Goal: Task Accomplishment & Management: Manage account settings

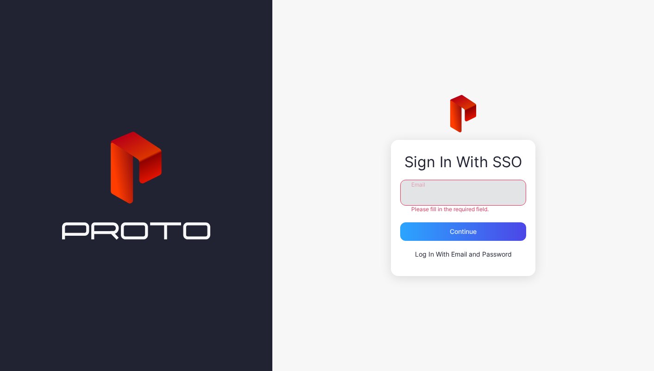
click at [437, 194] on input "Email" at bounding box center [463, 193] width 126 height 26
type input "**********"
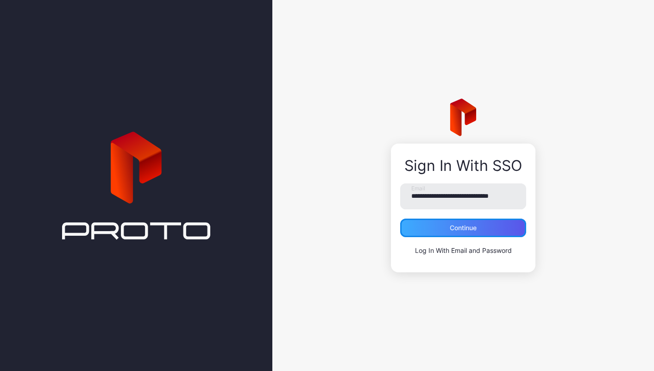
click at [456, 229] on div "Continue" at bounding box center [463, 227] width 27 height 7
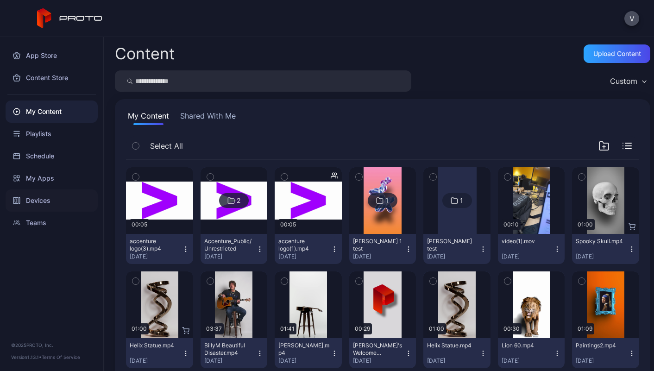
click at [44, 201] on div "Devices" at bounding box center [52, 201] width 92 height 22
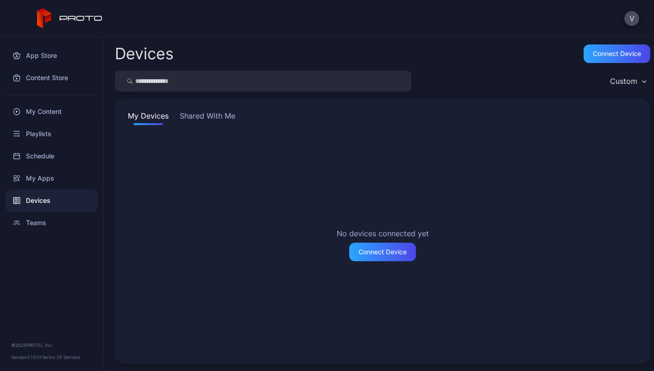
click at [200, 118] on button "Shared With Me" at bounding box center [207, 117] width 59 height 15
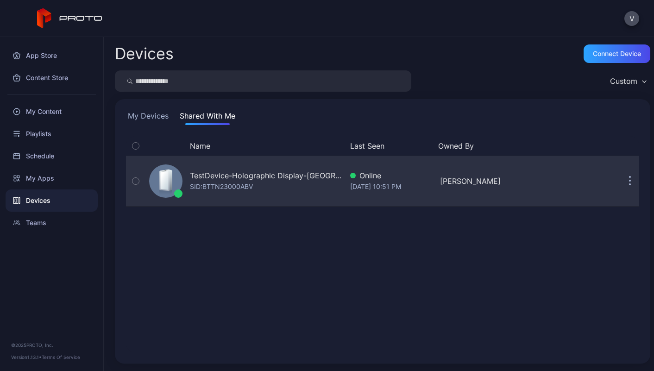
click at [609, 180] on div "TestDevice-Holographic Display-[GEOGRAPHIC_DATA]-500West-Showcase SID: BTTN2300…" at bounding box center [383, 181] width 514 height 46
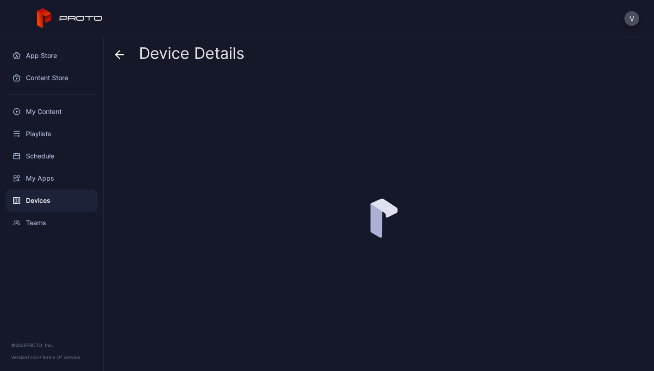
click at [617, 180] on div at bounding box center [383, 219] width 536 height 290
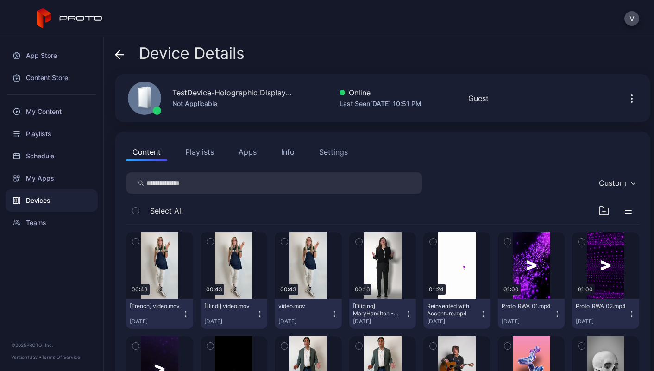
click at [124, 53] on div "Device Details" at bounding box center [180, 55] width 130 height 22
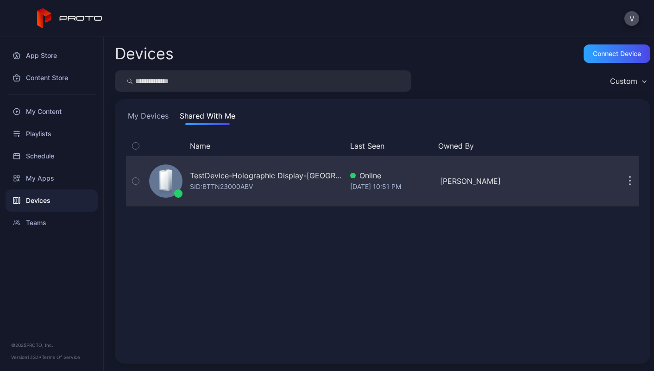
click at [621, 179] on button "button" at bounding box center [630, 181] width 19 height 19
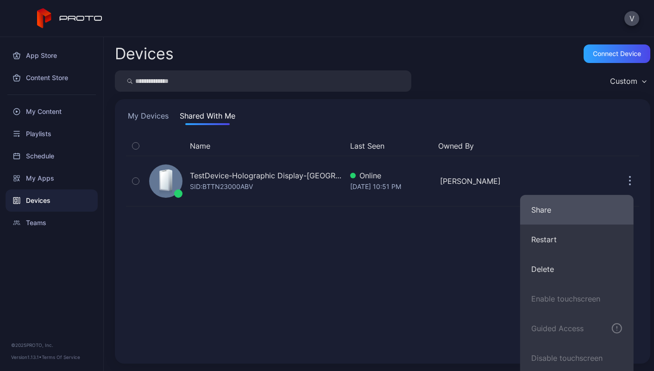
click at [567, 208] on button "Share" at bounding box center [577, 210] width 114 height 30
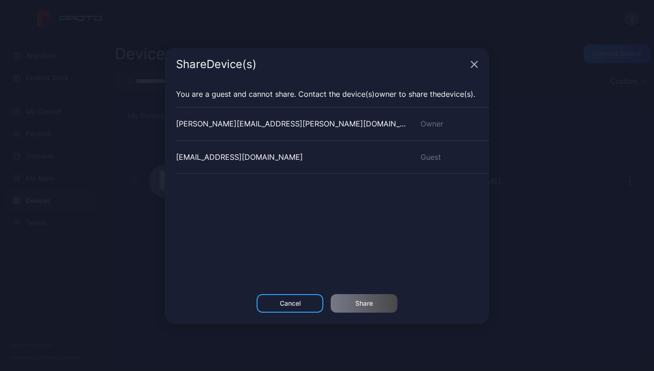
click at [476, 64] on icon "button" at bounding box center [474, 64] width 7 height 7
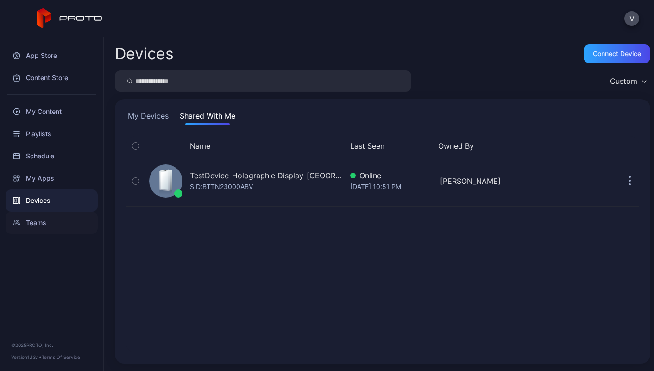
click at [44, 223] on div "Teams" at bounding box center [52, 223] width 92 height 22
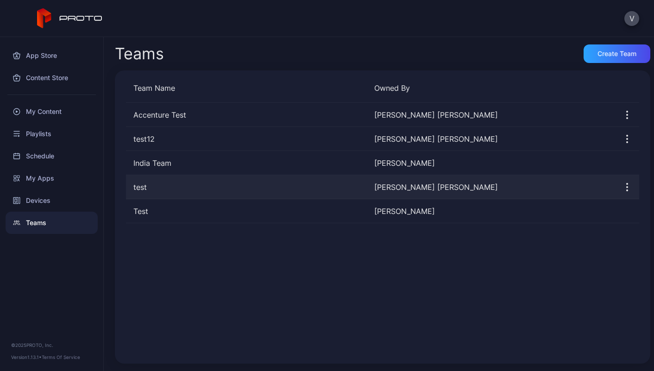
click at [157, 190] on div "test" at bounding box center [246, 187] width 241 height 11
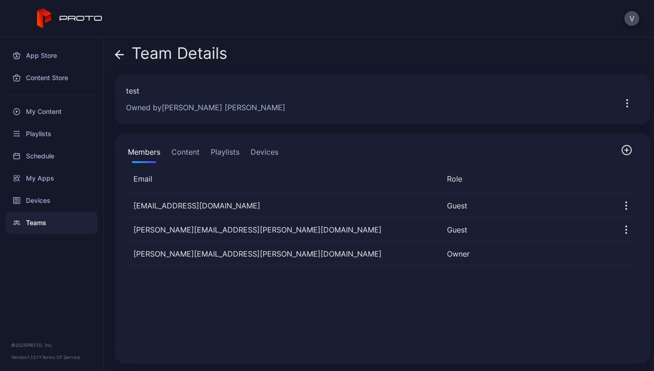
click at [622, 152] on icon "button" at bounding box center [627, 150] width 11 height 11
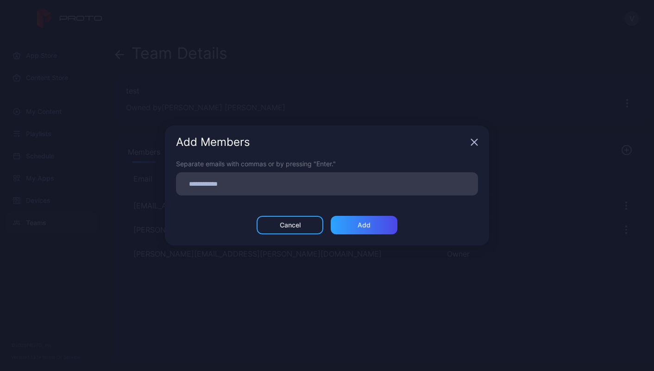
click at [210, 181] on input at bounding box center [327, 184] width 291 height 12
click at [215, 182] on input at bounding box center [327, 184] width 291 height 12
type input "*****"
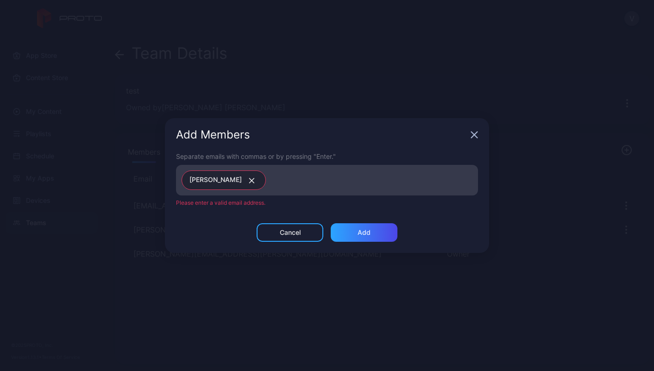
click at [248, 181] on icon "button" at bounding box center [251, 181] width 7 height 6
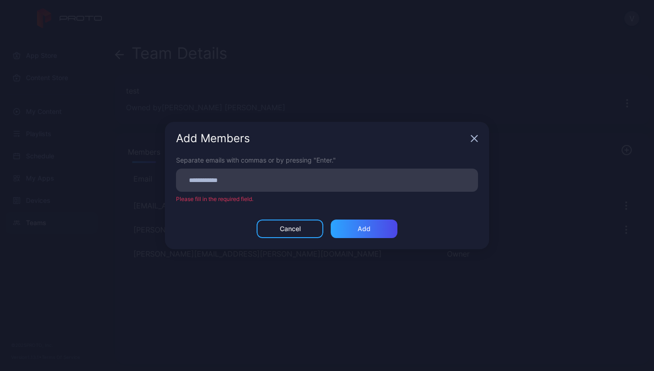
paste input
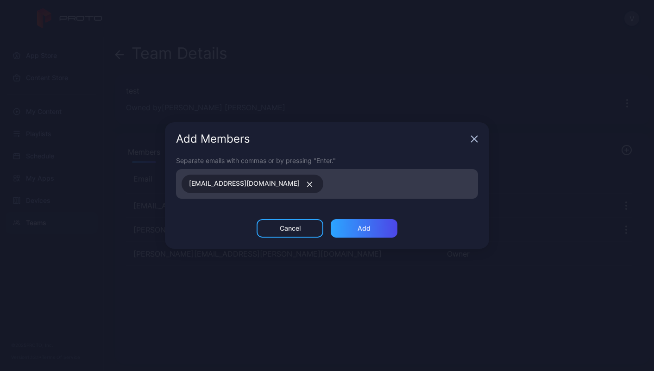
click at [329, 185] on input at bounding box center [401, 184] width 144 height 12
click at [391, 113] on div "Add Members Separate emails with commas or by pressing "Enter." [EMAIL_ADDRESS]…" at bounding box center [327, 185] width 654 height 371
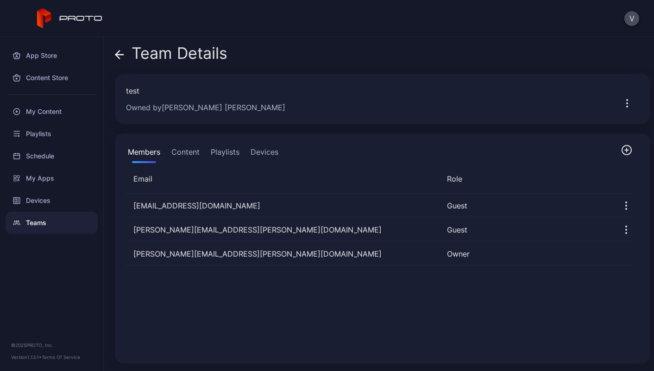
click at [622, 152] on icon "button" at bounding box center [627, 150] width 11 height 11
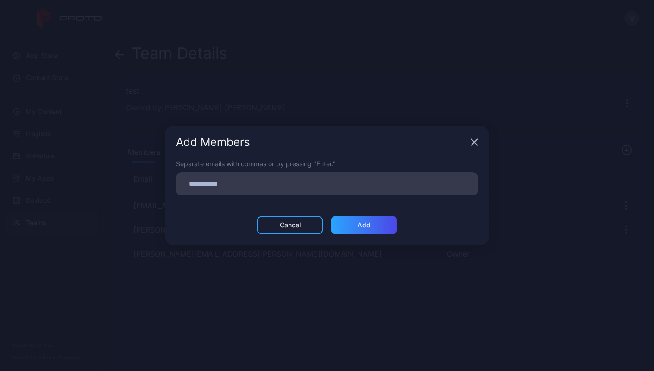
click at [223, 186] on input at bounding box center [327, 184] width 291 height 12
paste input
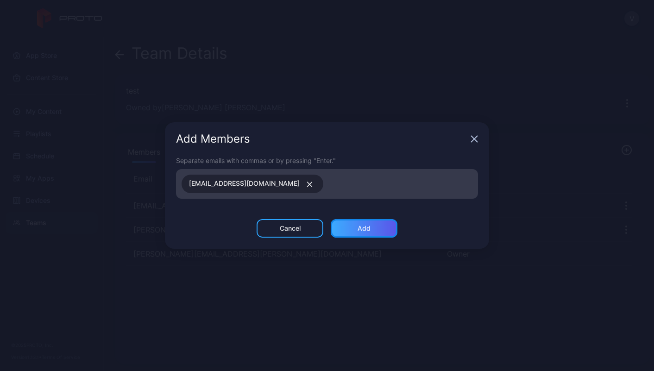
click at [359, 228] on div "Add" at bounding box center [364, 228] width 13 height 7
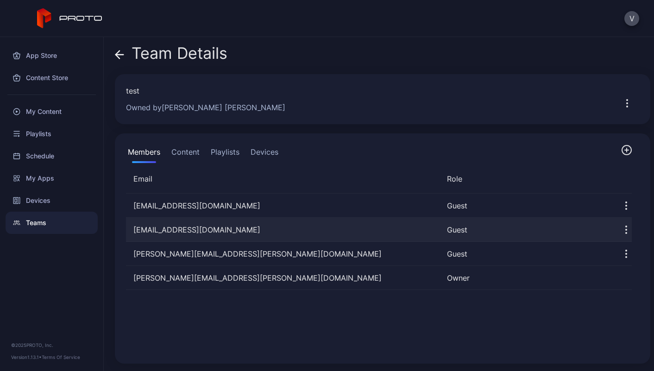
click at [621, 234] on icon "button" at bounding box center [626, 229] width 11 height 11
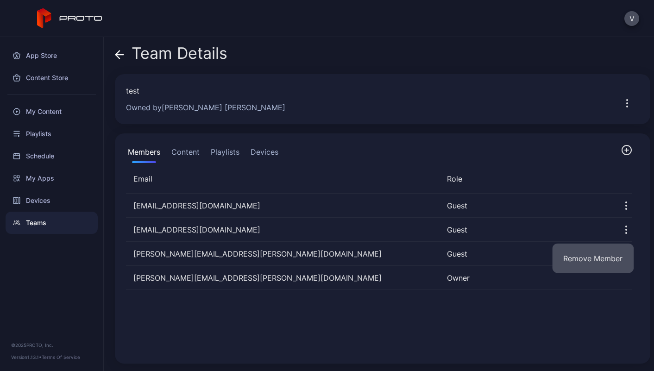
click at [602, 253] on button "Remove Member" at bounding box center [593, 259] width 82 height 30
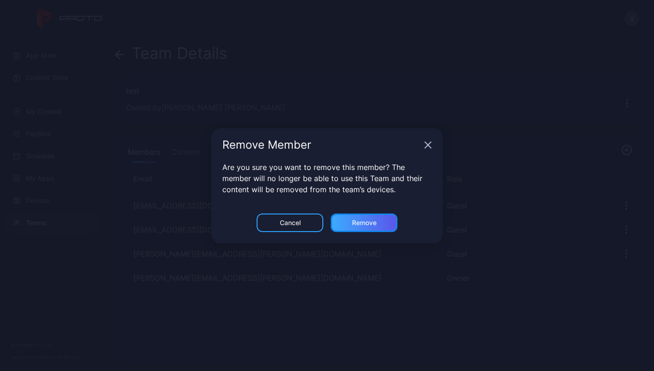
click at [363, 222] on div "Remove" at bounding box center [364, 222] width 25 height 7
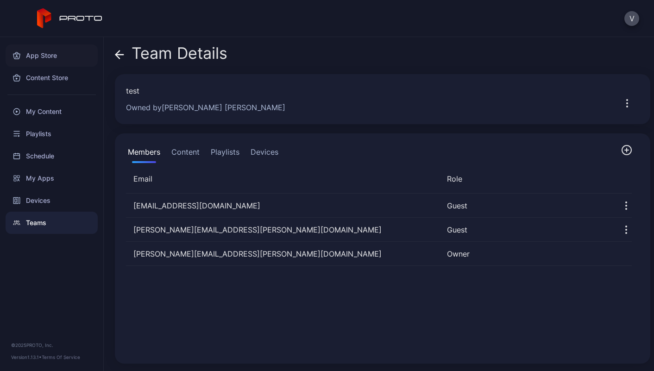
click at [42, 54] on div "App Store" at bounding box center [52, 55] width 92 height 22
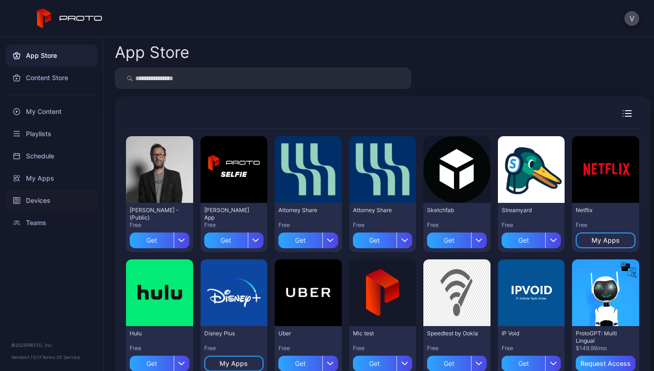
click at [59, 195] on div "Devices" at bounding box center [52, 201] width 92 height 22
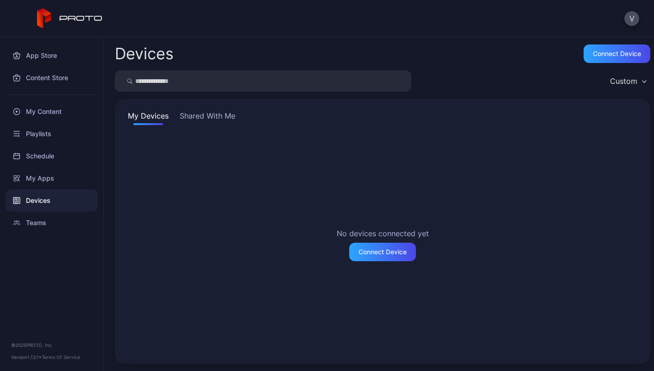
click at [210, 121] on button "Shared With Me" at bounding box center [207, 117] width 59 height 15
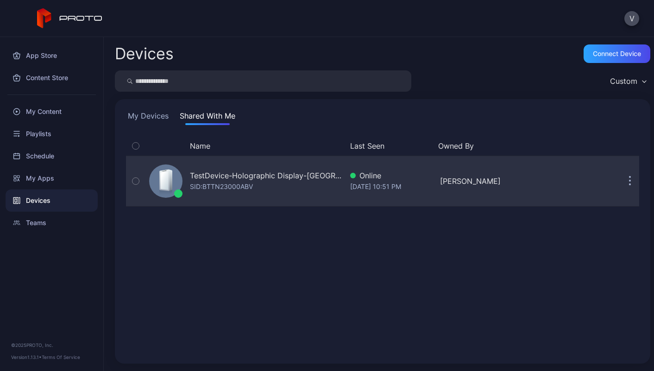
click at [140, 181] on button "button" at bounding box center [135, 181] width 19 height 50
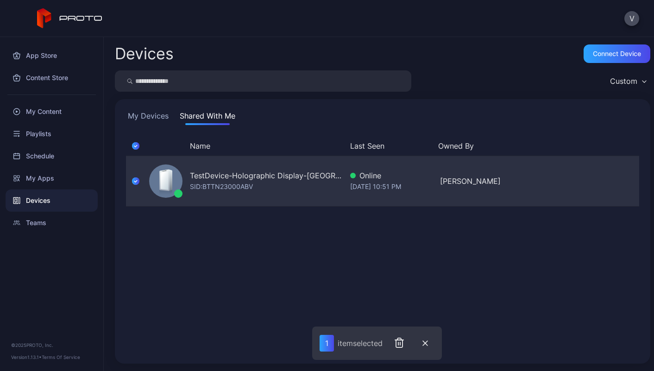
click at [250, 184] on div "SID: BTTN23000ABV" at bounding box center [221, 186] width 63 height 11
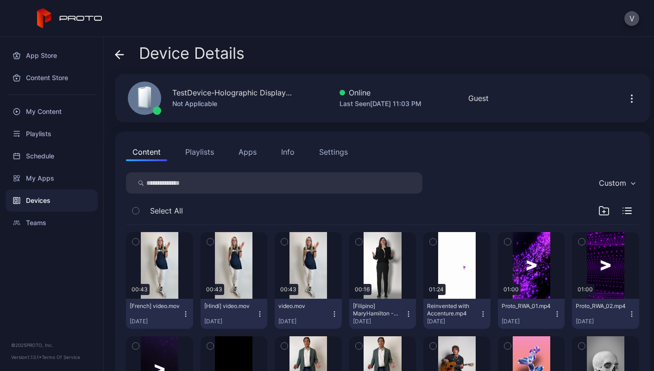
click at [334, 159] on button "Settings" at bounding box center [334, 152] width 42 height 19
